Goal: Information Seeking & Learning: Learn about a topic

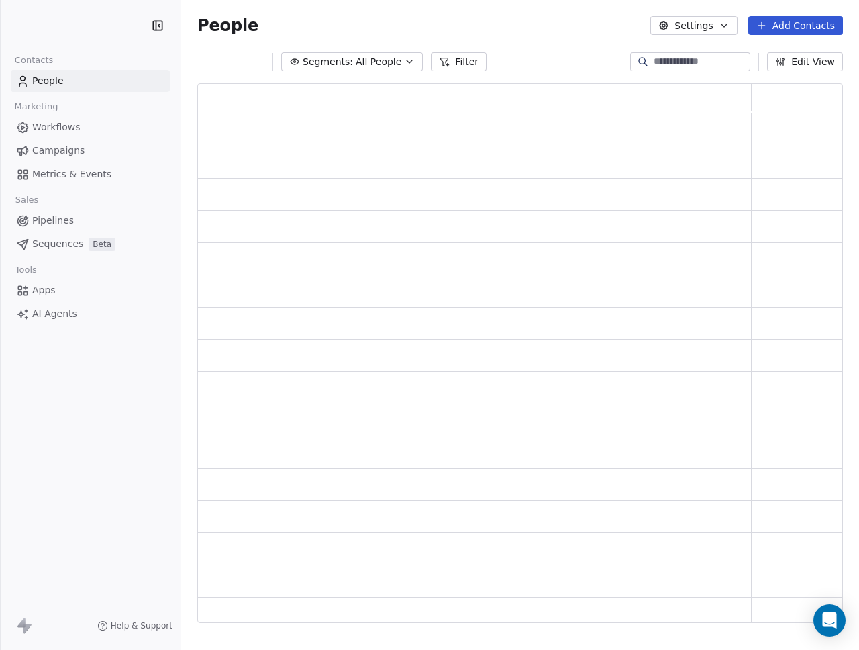
scroll to position [530, 636]
click at [68, 181] on span "Metrics & Events" at bounding box center [71, 174] width 79 height 14
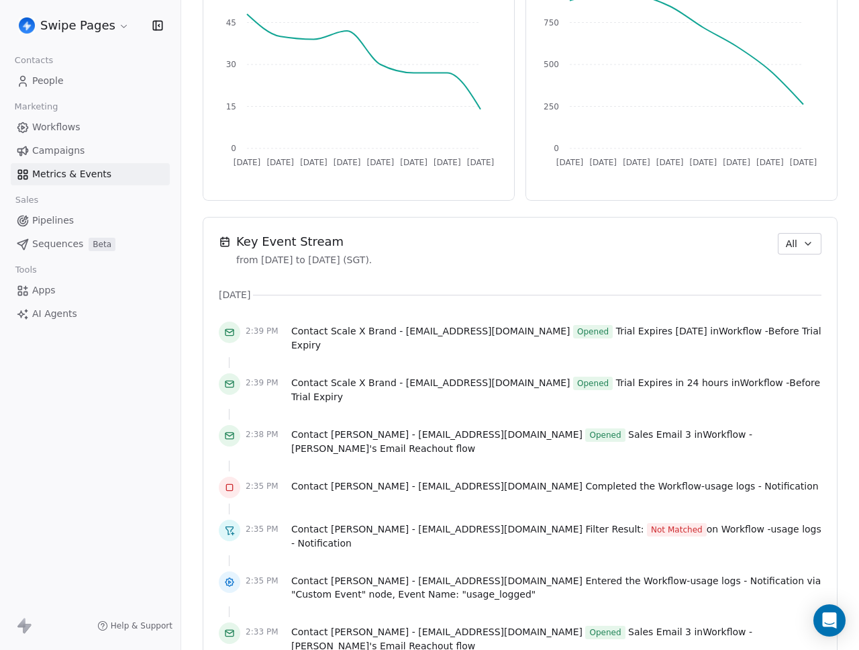
scroll to position [740, 0]
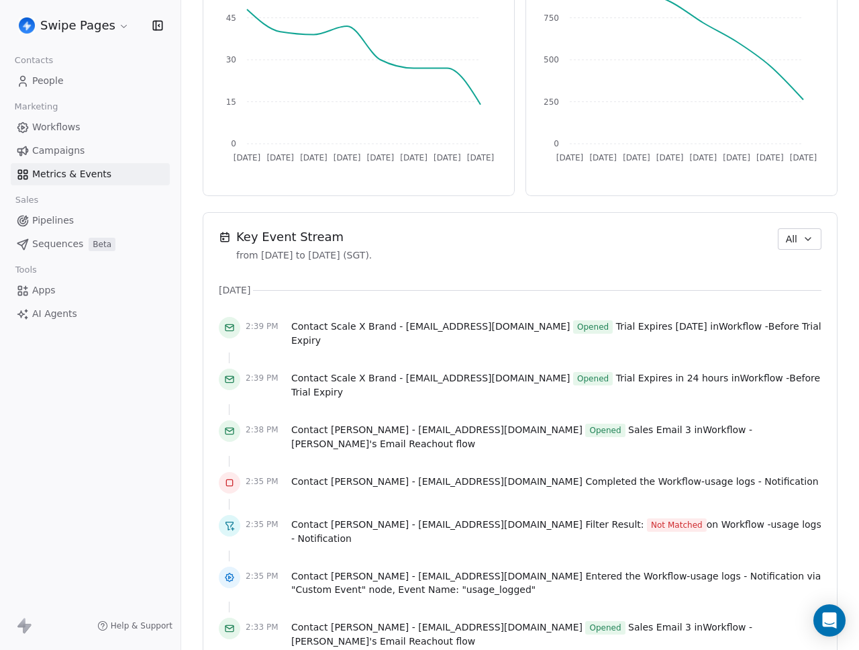
click at [798, 249] on button "All" at bounding box center [800, 238] width 44 height 21
click at [790, 291] on span "Workflow" at bounding box center [794, 291] width 43 height 14
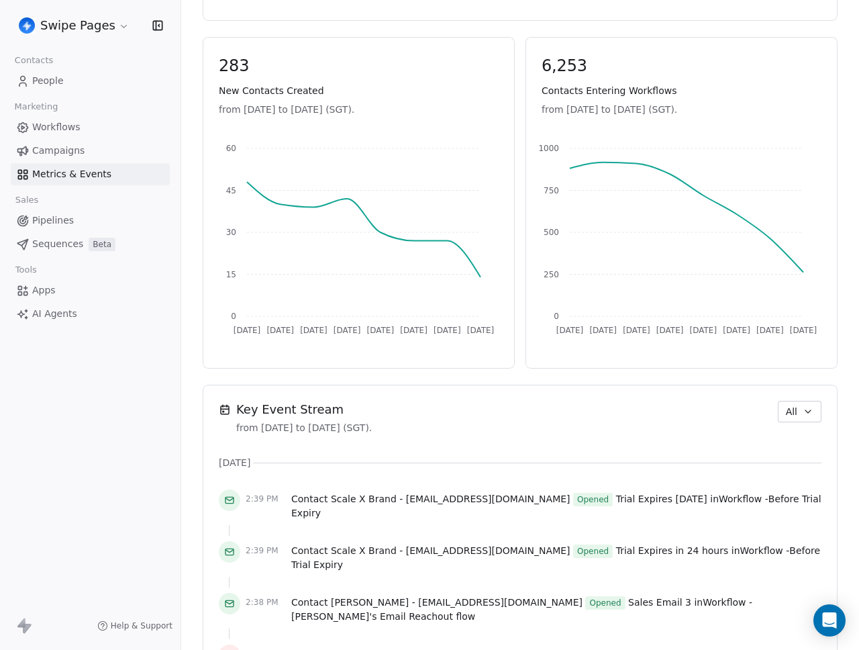
scroll to position [567, 0]
